Goal: Transaction & Acquisition: Purchase product/service

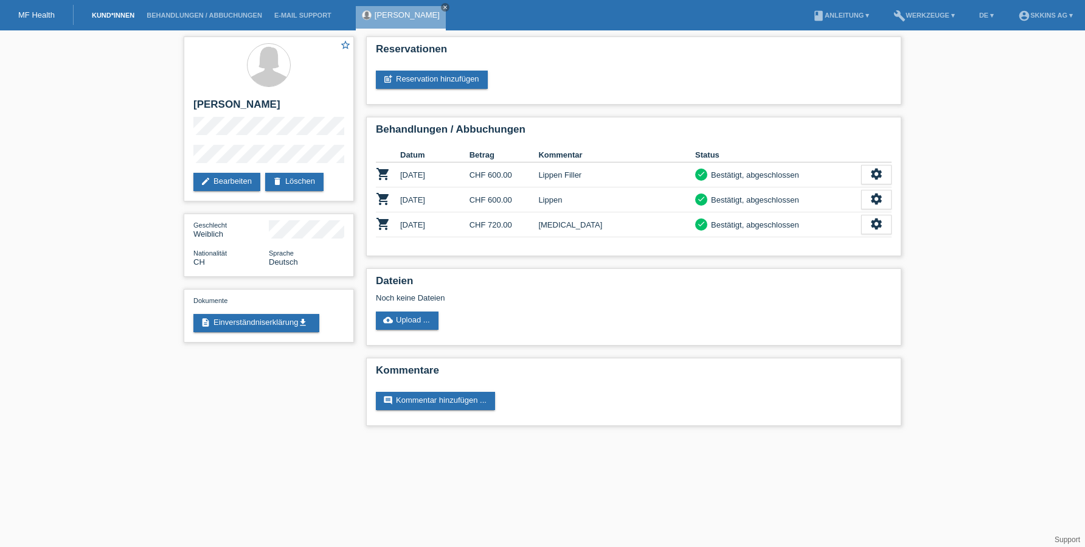
click at [102, 16] on link "Kund*innen" at bounding box center [113, 15] width 55 height 7
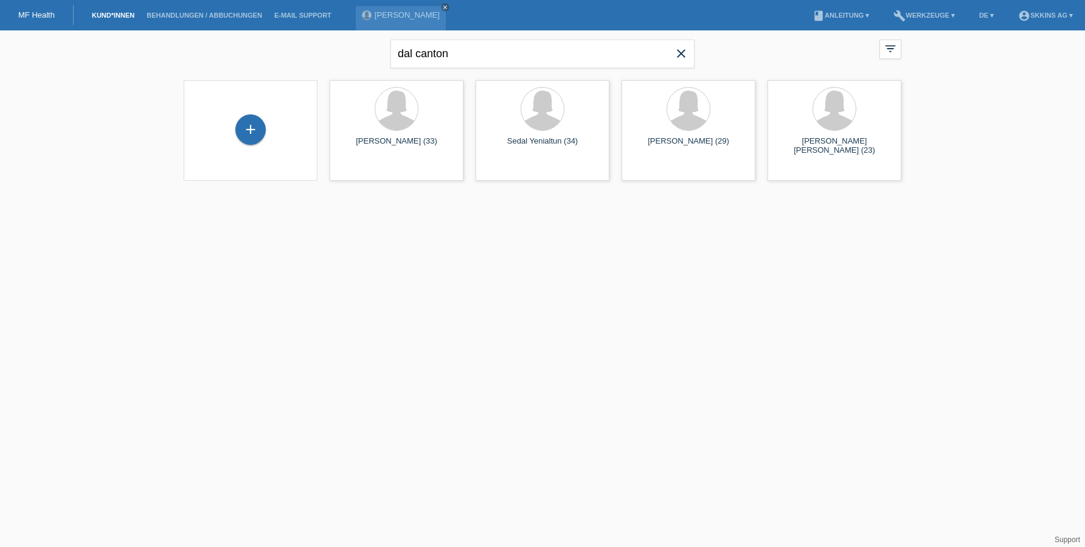
click at [681, 57] on icon "close" at bounding box center [681, 53] width 15 height 15
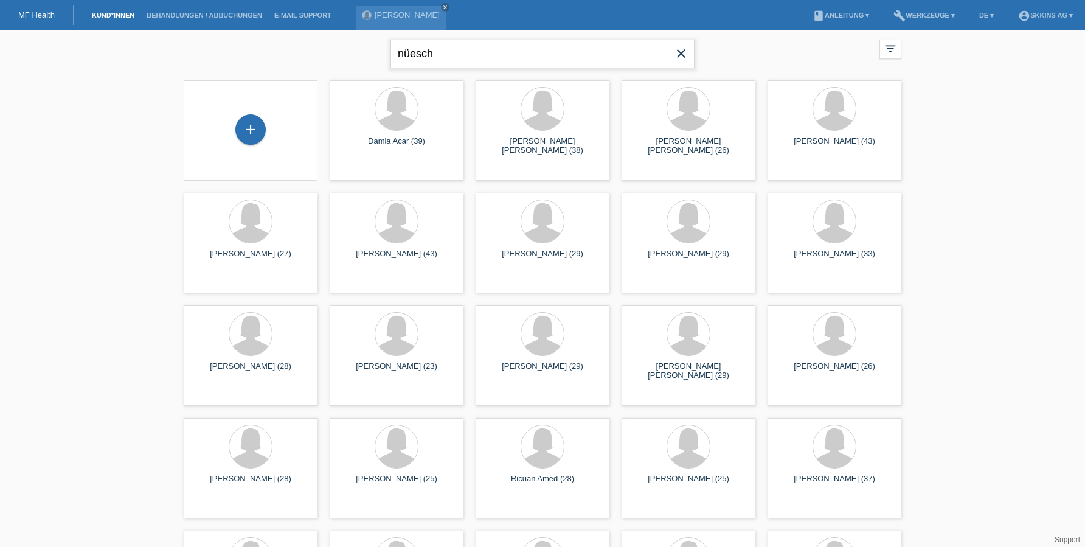
type input "nüesch"
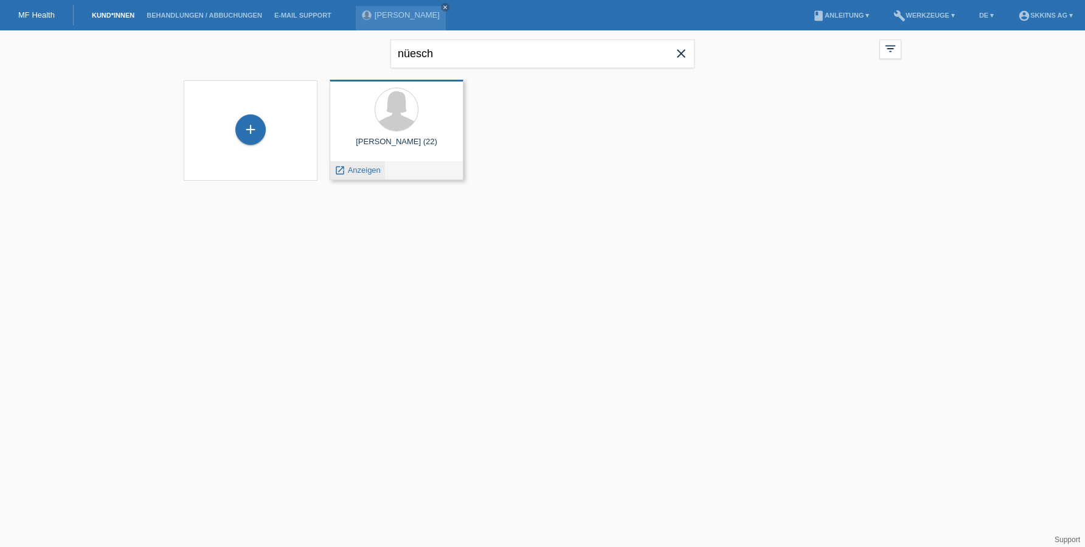
click at [374, 167] on span "Anzeigen" at bounding box center [364, 169] width 33 height 9
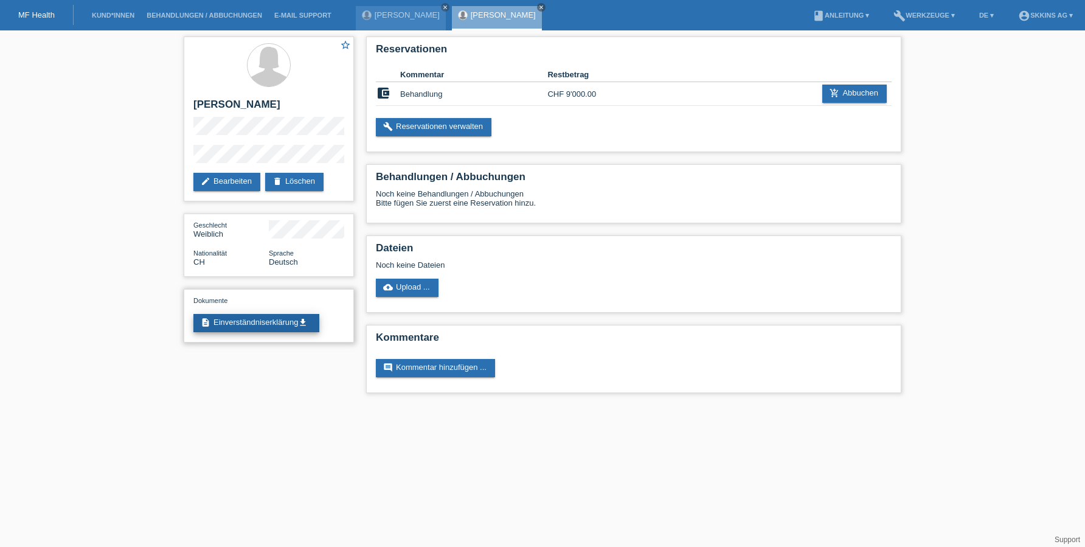
click at [260, 319] on link "description Einverständniserklärung get_app" at bounding box center [256, 323] width 126 height 18
click at [854, 90] on link "add_shopping_cart Abbuchen" at bounding box center [854, 94] width 64 height 18
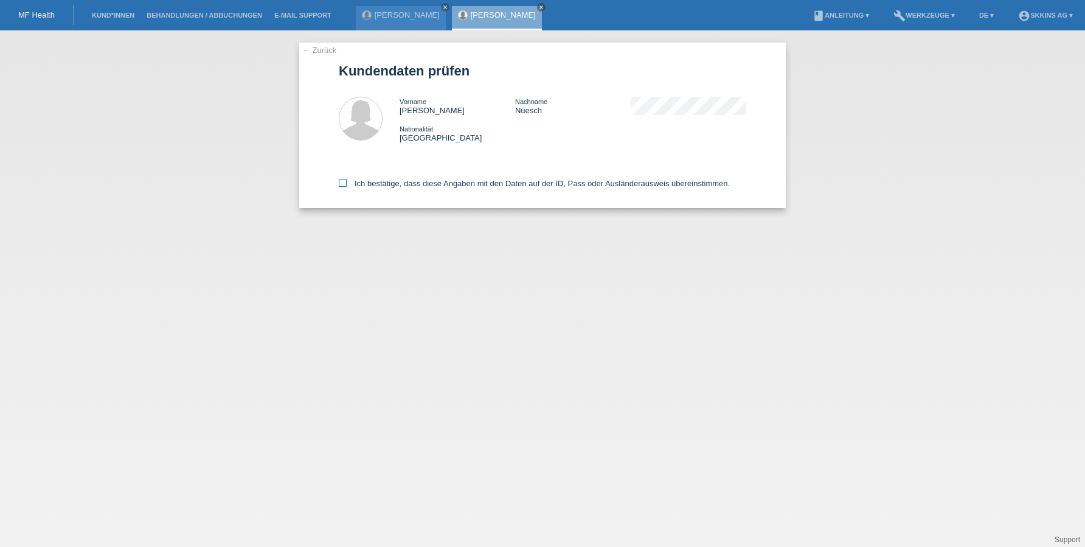
click at [345, 186] on icon at bounding box center [343, 183] width 8 height 8
click at [345, 186] on input "Ich bestätige, dass diese Angaben mit den Daten auf der ID, Pass oder Ausländer…" at bounding box center [343, 183] width 8 height 8
checkbox input "true"
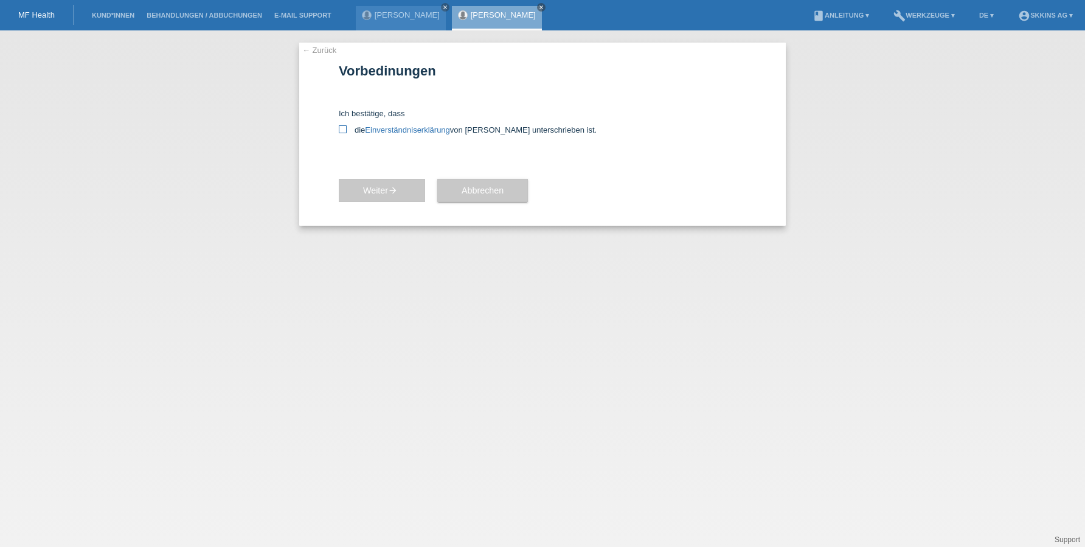
click at [345, 133] on icon at bounding box center [343, 129] width 8 height 8
click at [345, 133] on input "die Einverständniserklärung von der Kundin unterschrieben ist." at bounding box center [343, 129] width 8 height 8
checkbox input "true"
click at [387, 190] on span "Weiter arrow_forward" at bounding box center [382, 190] width 38 height 10
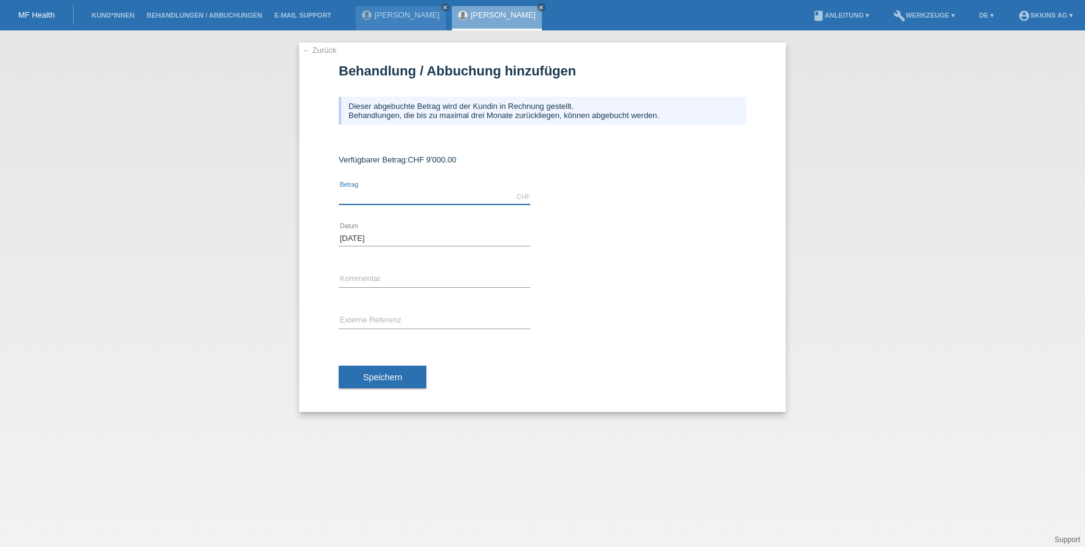
click at [354, 200] on input "text" at bounding box center [435, 196] width 192 height 15
type input "4650.00"
click at [356, 274] on input "text" at bounding box center [435, 279] width 192 height 15
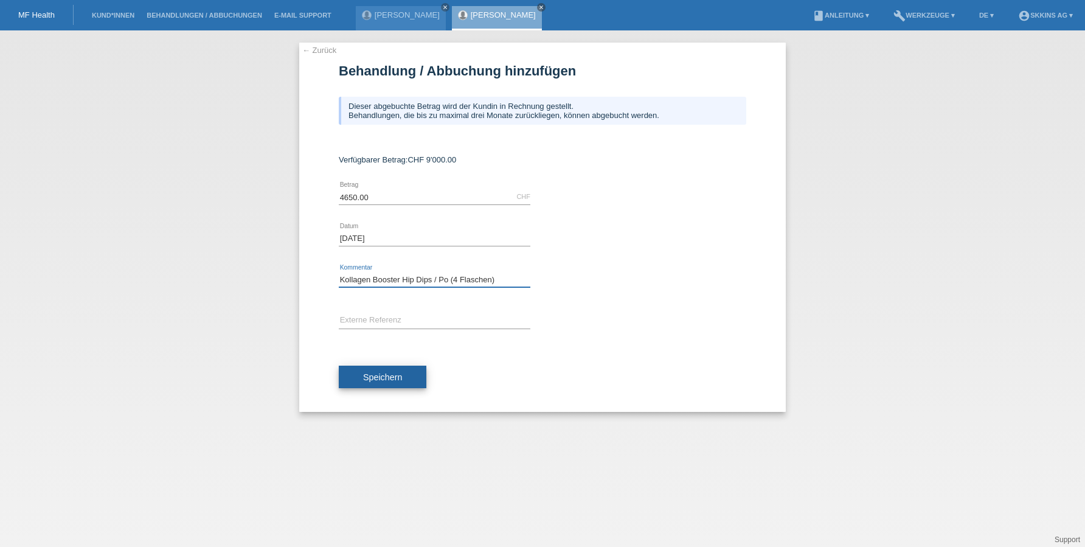
type input "Kollagen Booster Hip Dips / Po (4 Flaschen)"
click at [398, 379] on span "Speichern" at bounding box center [382, 377] width 39 height 10
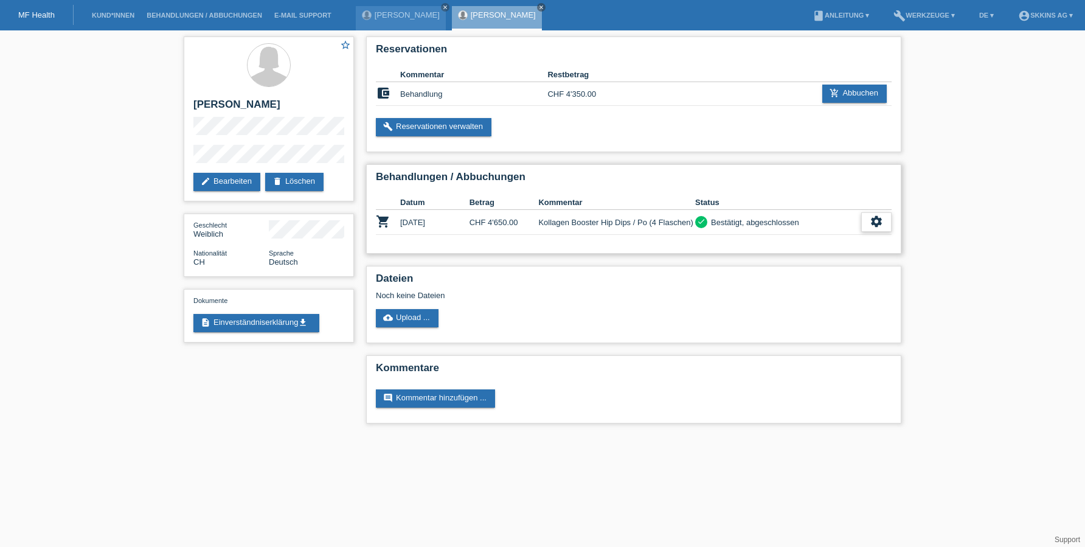
click at [879, 232] on div "settings" at bounding box center [876, 221] width 30 height 19
click at [826, 280] on span "Patientenabrechnung herunterladen" at bounding box center [809, 278] width 130 height 15
